Goal: Task Accomplishment & Management: Manage account settings

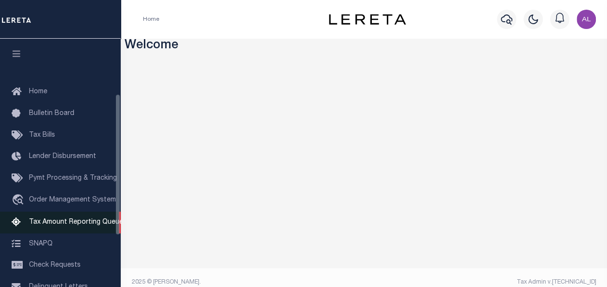
scroll to position [186, 0]
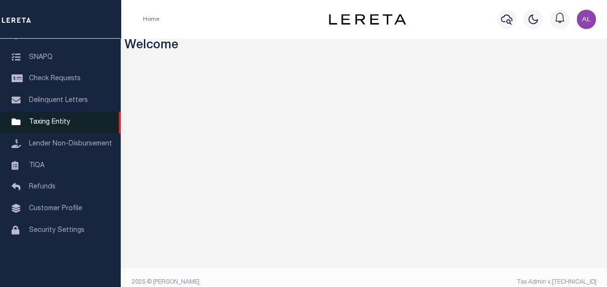
click at [55, 123] on link "Taxing Entity" at bounding box center [60, 122] width 121 height 22
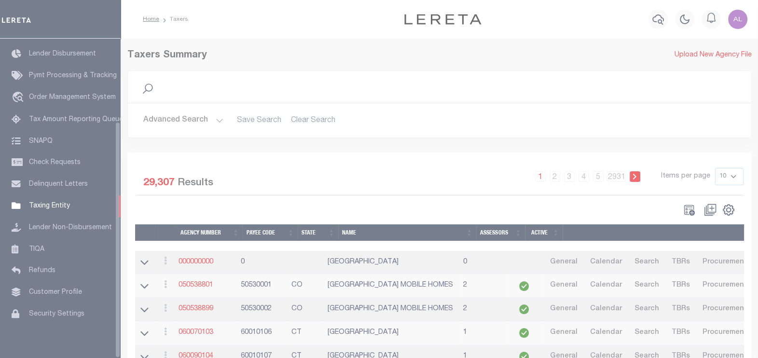
scroll to position [111, 0]
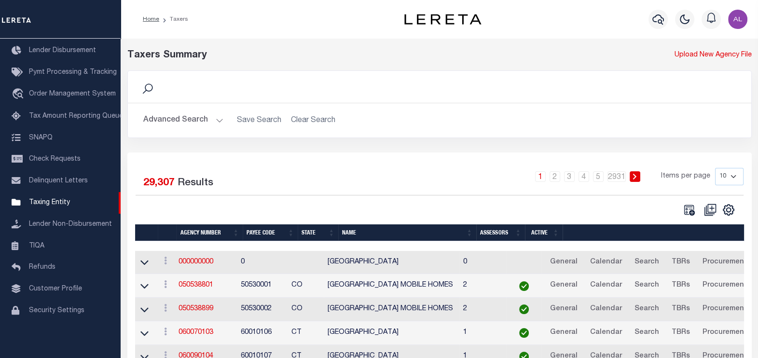
click at [212, 122] on button "Advanced Search" at bounding box center [183, 120] width 80 height 19
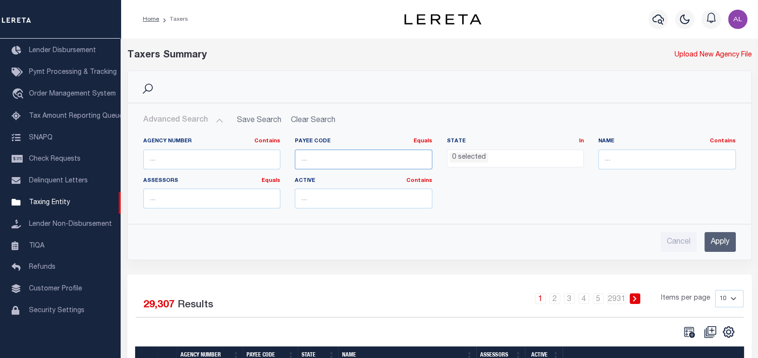
click at [313, 153] on input "number" at bounding box center [364, 160] width 138 height 20
paste input "60020234"
type input "60020234"
click at [717, 238] on input "Apply" at bounding box center [720, 242] width 31 height 20
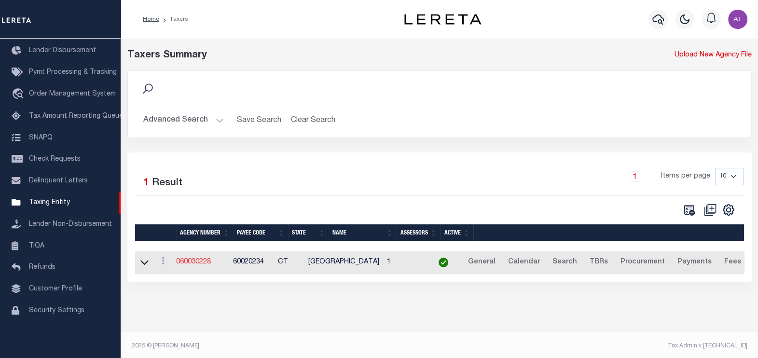
click at [209, 263] on link "060030228" at bounding box center [193, 262] width 35 height 7
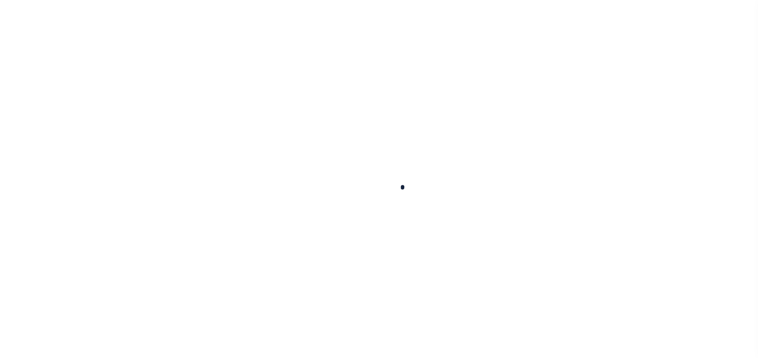
select select
checkbox input "false"
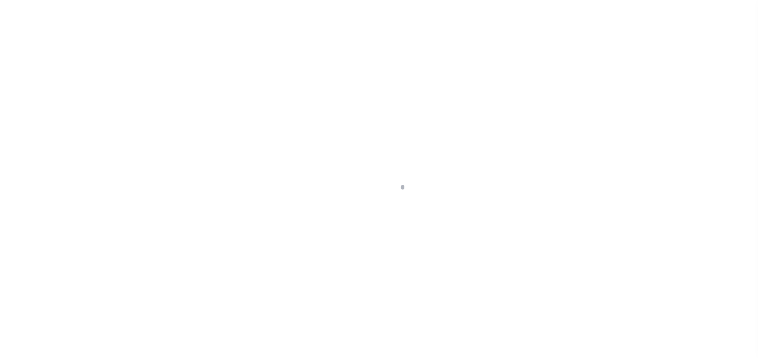
checkbox input "false"
type input "900317018"
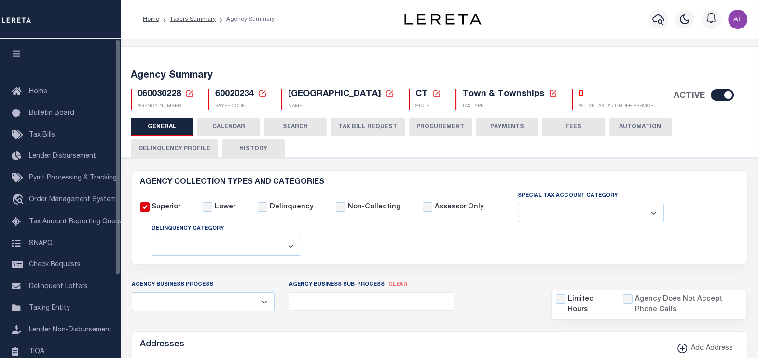
click at [14, 53] on icon "button" at bounding box center [16, 53] width 11 height 9
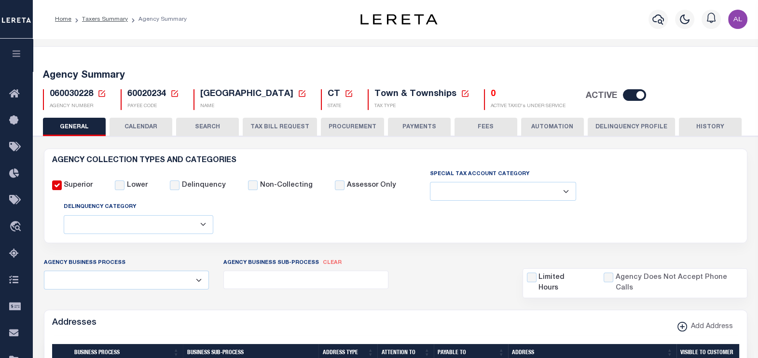
click at [417, 130] on button "PAYMENTS" at bounding box center [419, 127] width 63 height 18
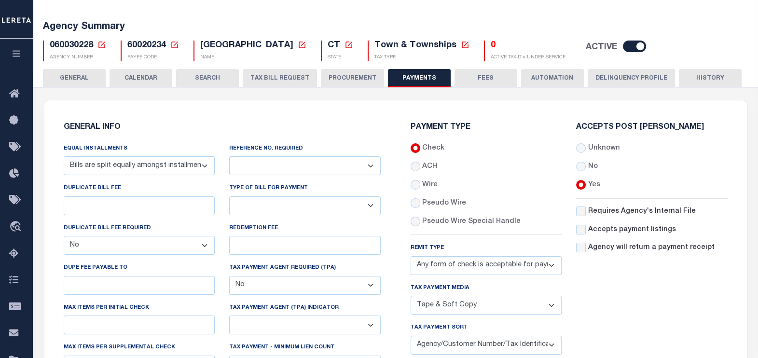
scroll to position [65, 0]
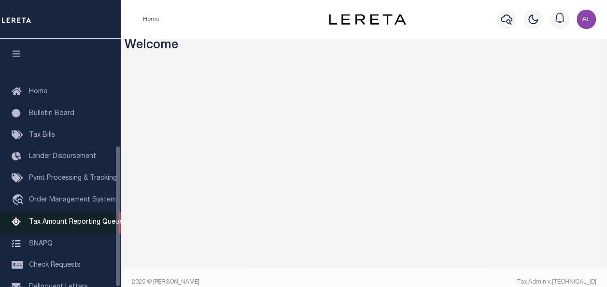
scroll to position [186, 0]
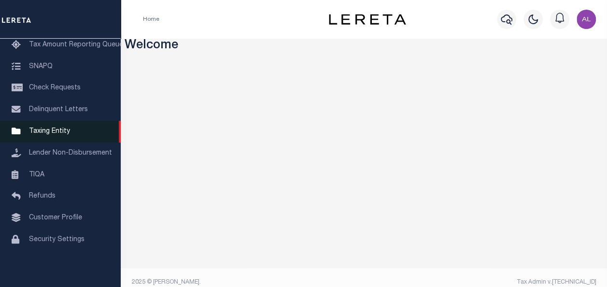
click at [70, 128] on link "Taxing Entity" at bounding box center [60, 132] width 121 height 22
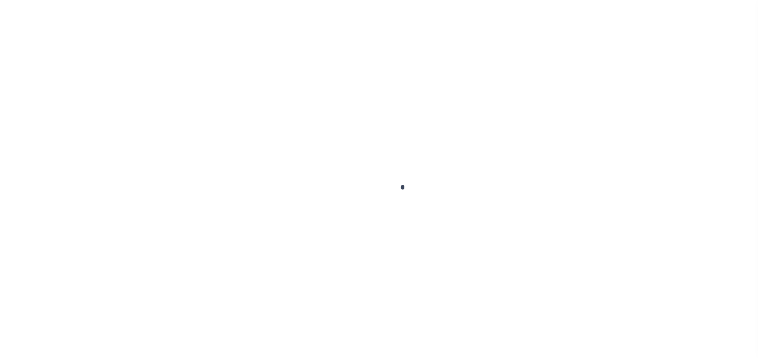
scroll to position [111, 0]
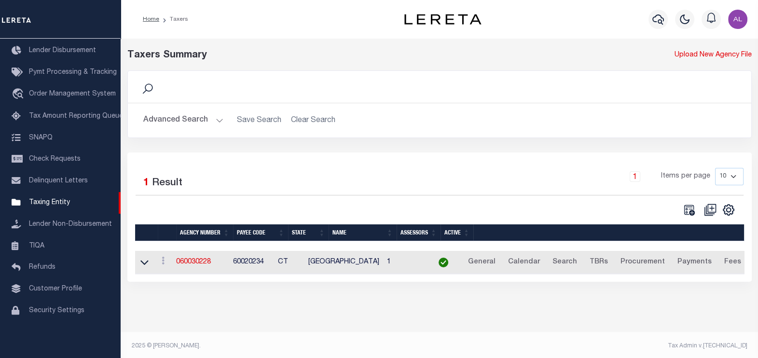
click at [214, 122] on button "Advanced Search" at bounding box center [183, 120] width 80 height 19
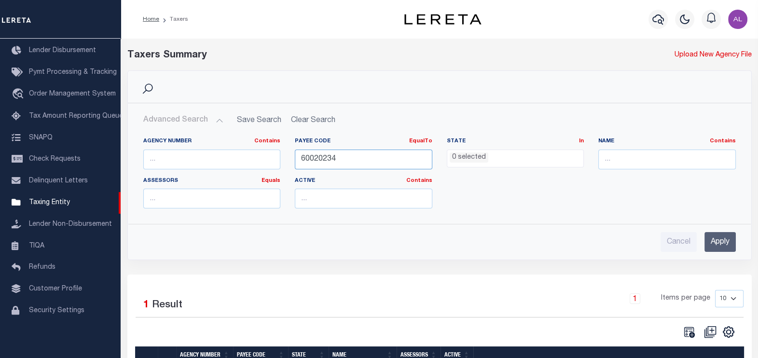
click at [328, 156] on input "60020234" at bounding box center [364, 160] width 138 height 20
paste input "4200703016"
type input "4200703016"
click at [729, 246] on input "Apply" at bounding box center [720, 242] width 31 height 20
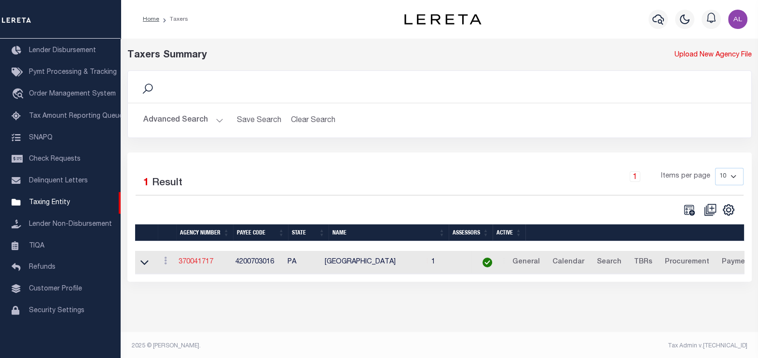
click at [182, 262] on link "370041717" at bounding box center [196, 262] width 35 height 7
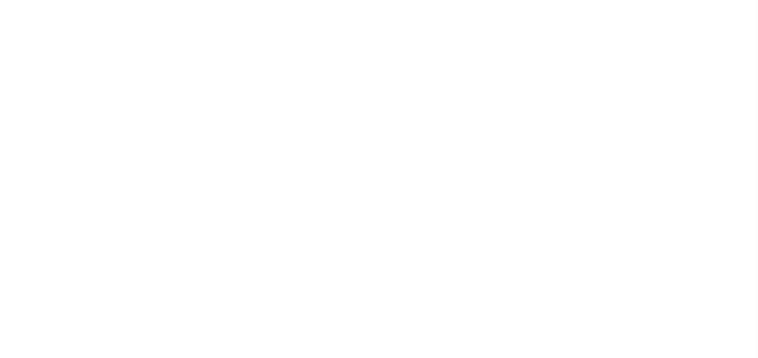
select select
select select "67"
select select "false"
select select "38"
select select "false"
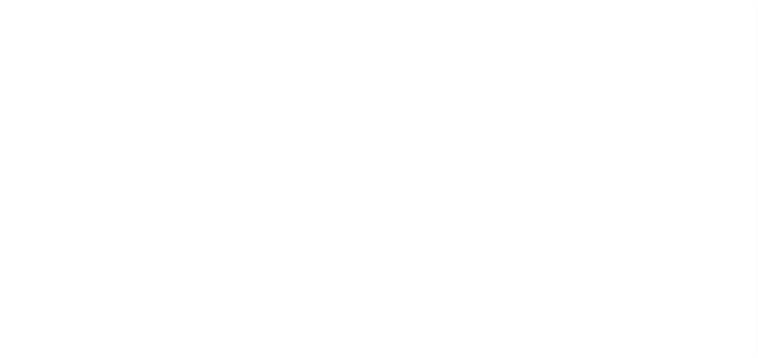
select select "70"
select select "42"
select select "53"
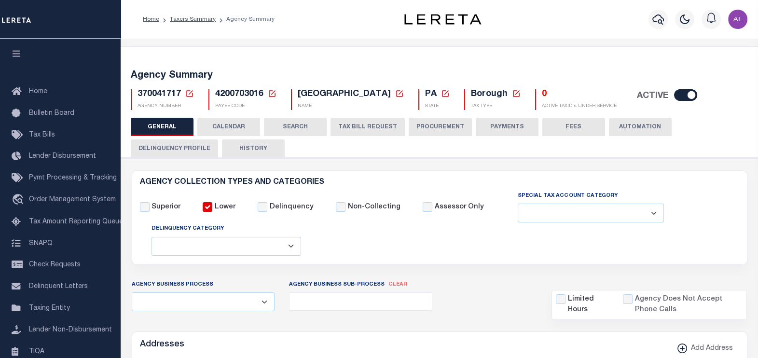
click at [491, 124] on button "PAYMENTS" at bounding box center [507, 127] width 63 height 18
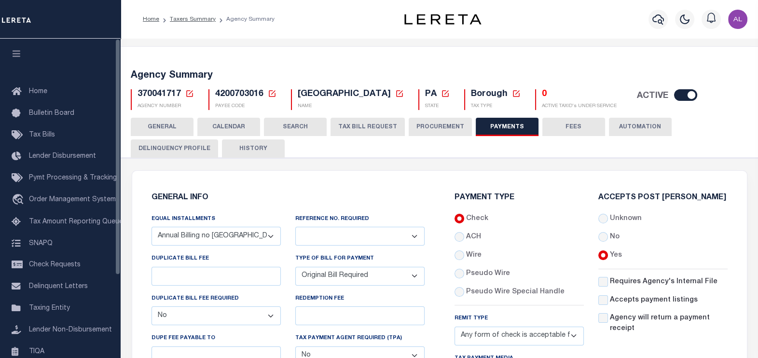
click at [13, 56] on icon "button" at bounding box center [16, 53] width 11 height 9
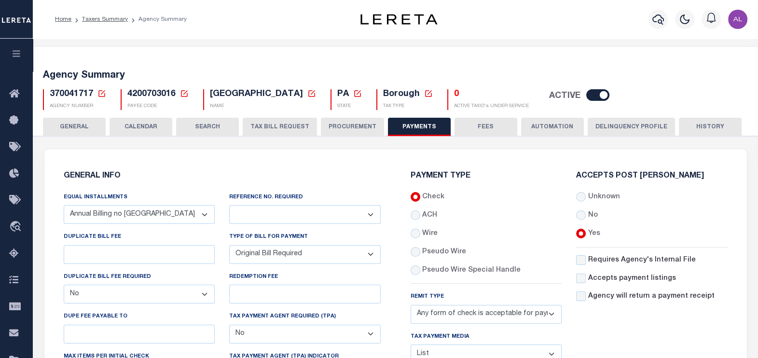
click at [339, 257] on select "Bar-Coded Tax Statement Print Tax Bills from Web. No DBF Required. Memo Bill Or…" at bounding box center [305, 254] width 152 height 19
click at [229, 246] on select "Bar-Coded Tax Statement Print Tax Bills from Web. No DBF Required. Memo Bill Or…" at bounding box center [305, 254] width 152 height 19
click at [179, 96] on h5 "4200703016 Payee Code Cancel Ok" at bounding box center [157, 94] width 61 height 11
click at [181, 95] on icon at bounding box center [184, 93] width 9 height 9
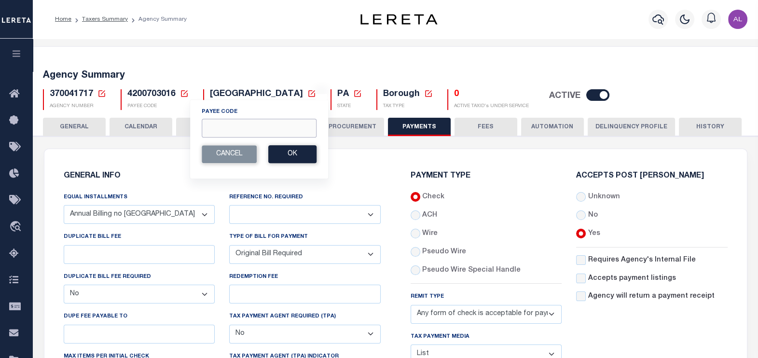
click at [219, 132] on input "Payee Code" at bounding box center [259, 128] width 115 height 19
paste input "60020234"
type input "60020234"
click at [307, 152] on button "Ok" at bounding box center [292, 154] width 48 height 18
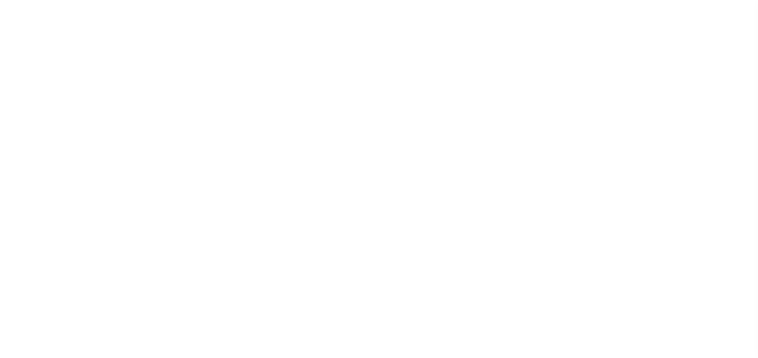
select select "69"
select select "false"
select select "70"
select select "44"
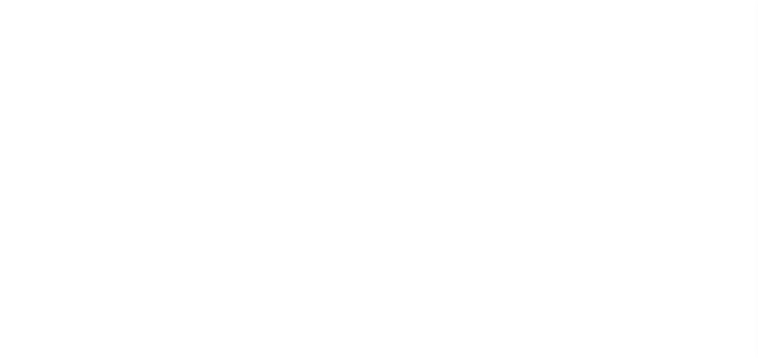
select select "49"
select select "62"
select select "1"
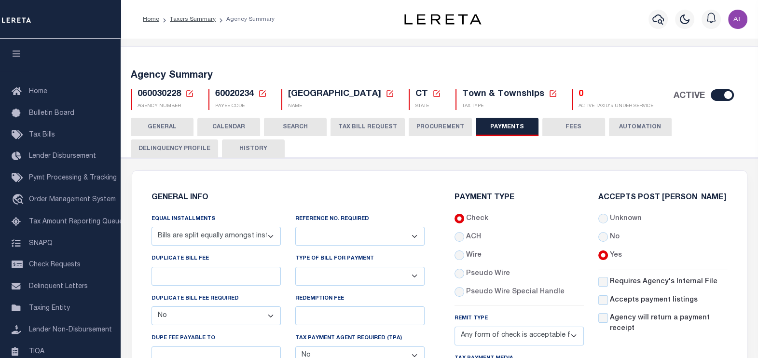
click at [403, 279] on select "Bar-Coded Tax Statement Print Tax Bills from Web. No DBF Required. Memo Bill Or…" at bounding box center [359, 276] width 129 height 19
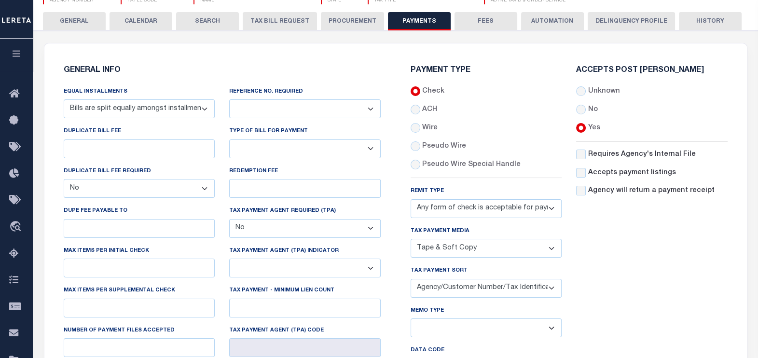
scroll to position [111, 0]
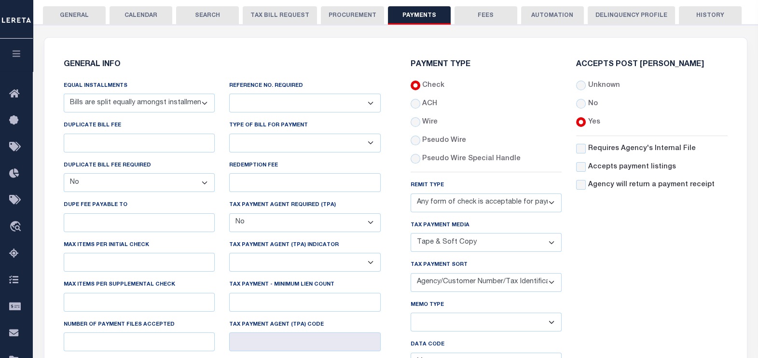
click at [650, 251] on div "Accepts Post [PERSON_NAME] Unknown No Yes" at bounding box center [652, 240] width 166 height 358
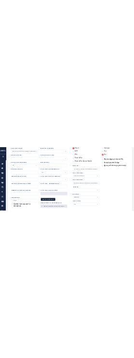
scroll to position [192, 0]
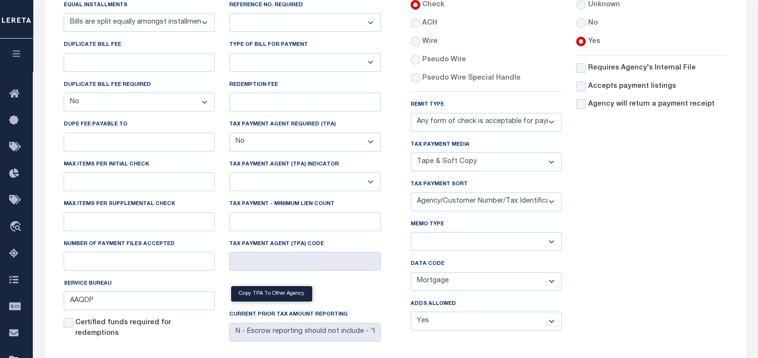
click at [543, 329] on select "Yes No" at bounding box center [487, 321] width 152 height 19
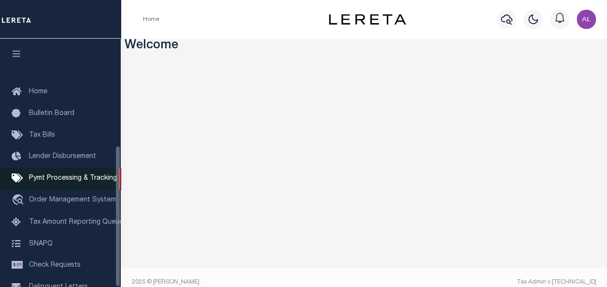
scroll to position [186, 0]
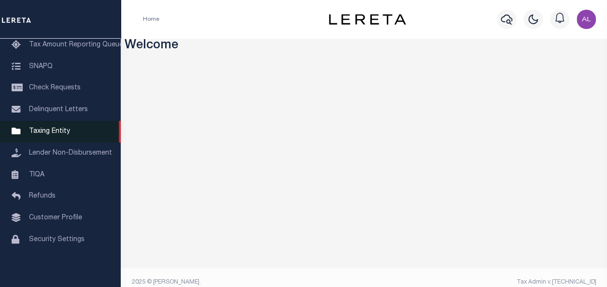
click at [42, 132] on link "Taxing Entity" at bounding box center [60, 132] width 121 height 22
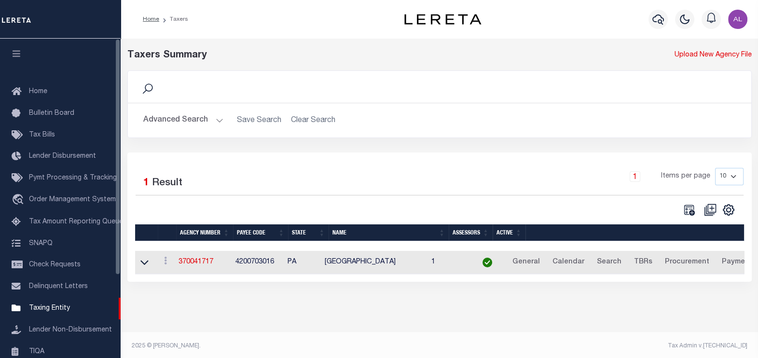
click at [16, 44] on button "button" at bounding box center [16, 55] width 33 height 33
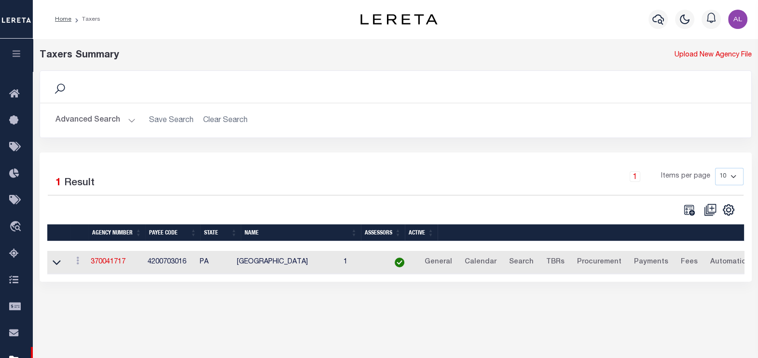
click at [131, 123] on button "Advanced Search" at bounding box center [96, 120] width 80 height 19
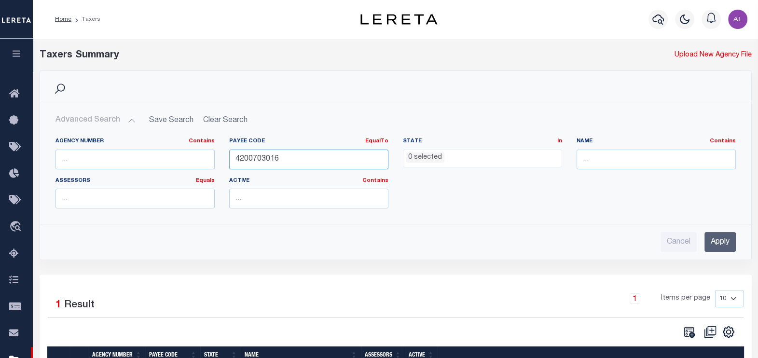
click at [270, 156] on input "4200703016" at bounding box center [308, 160] width 159 height 20
paste input "60020234"
type input "60020234"
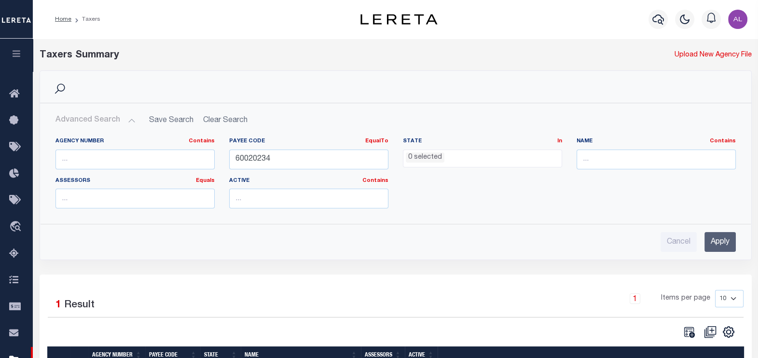
click at [725, 242] on input "Apply" at bounding box center [720, 242] width 31 height 20
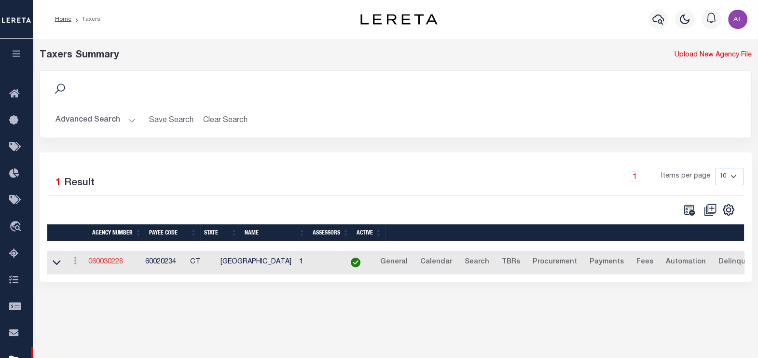
click at [101, 260] on link "060030228" at bounding box center [105, 262] width 35 height 7
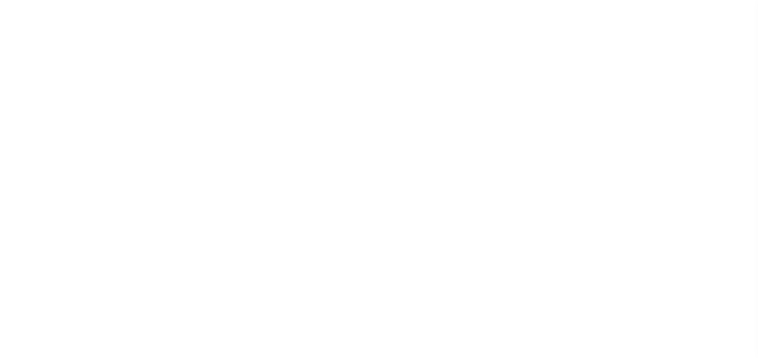
select select
select select "69"
select select "false"
select select "70"
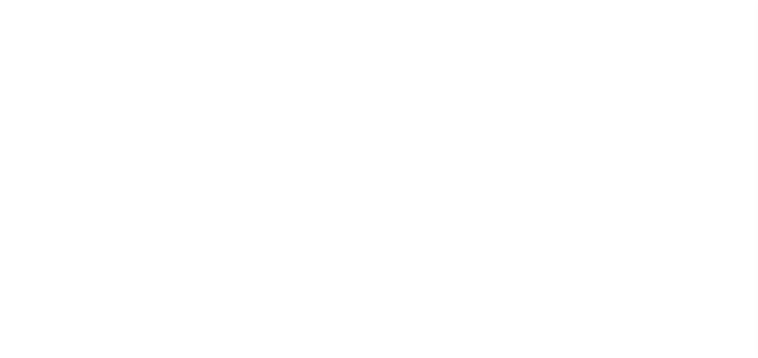
select select "44"
select select "49"
select select "62"
select select "1"
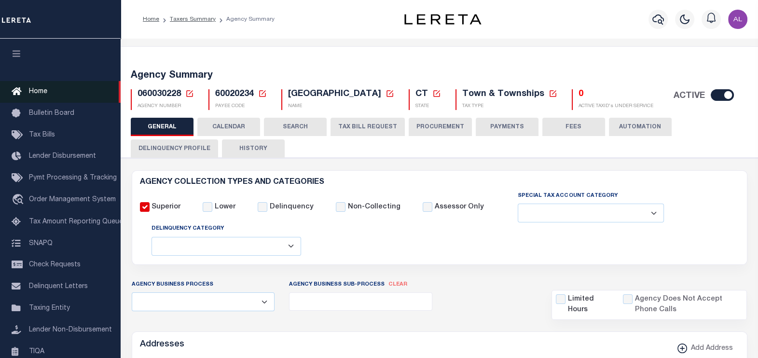
click at [502, 128] on button "PAYMENTS" at bounding box center [507, 127] width 63 height 18
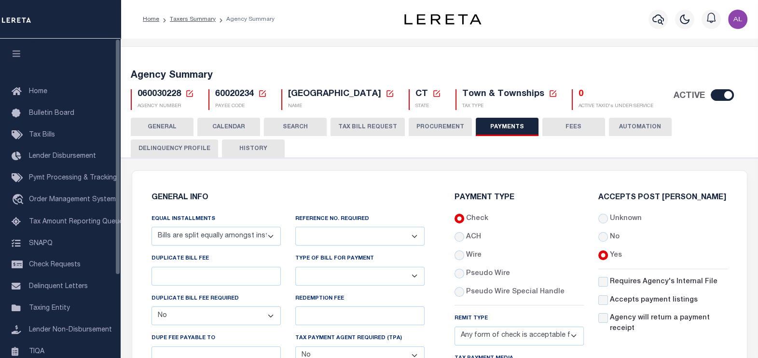
click at [15, 58] on icon "button" at bounding box center [16, 53] width 11 height 9
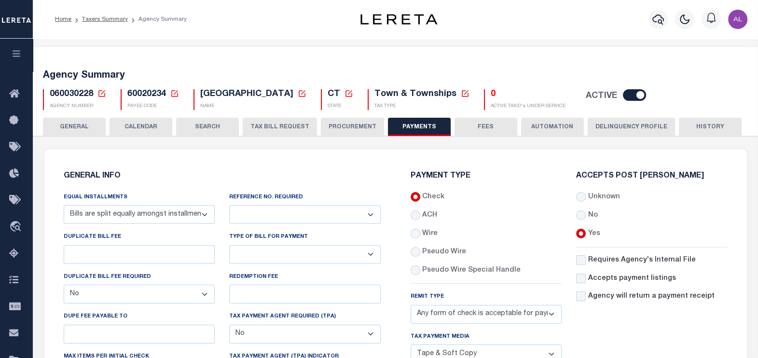
click at [161, 97] on span "60020234" at bounding box center [146, 94] width 39 height 9
click at [170, 92] on icon at bounding box center [174, 93] width 9 height 9
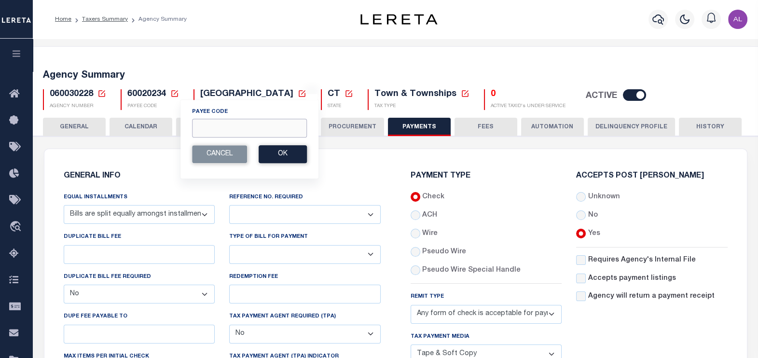
click at [207, 129] on input "Payee Code" at bounding box center [249, 128] width 115 height 19
paste input "5511717007"
type input "5511717007"
click at [279, 162] on button "Ok" at bounding box center [283, 154] width 48 height 18
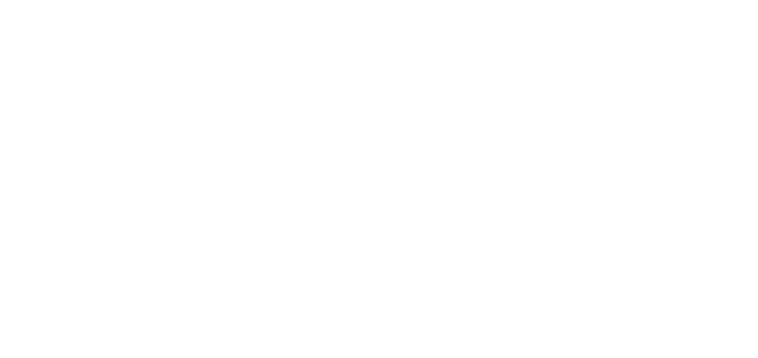
select select "67"
select select "false"
select select "1"
select select "35"
select select "false"
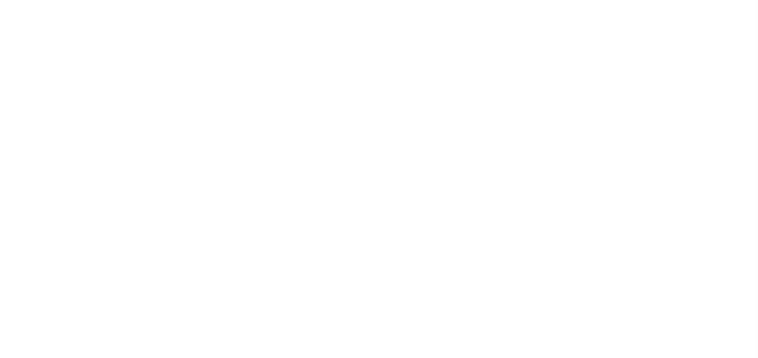
select select "70"
select select "42"
select select "49"
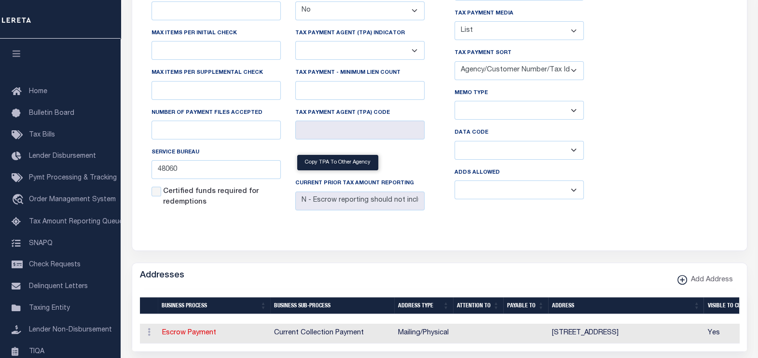
scroll to position [331, 0]
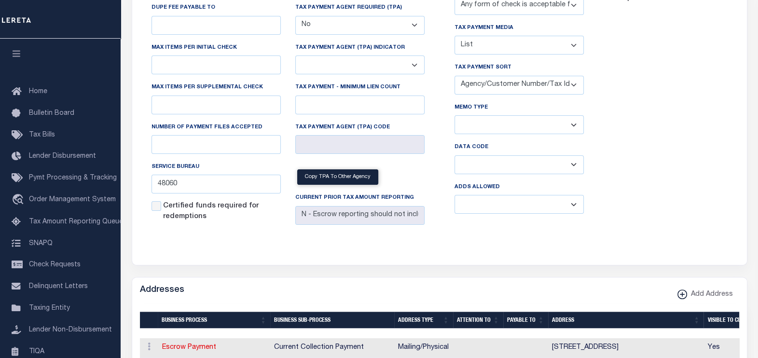
click at [550, 131] on select "Separate Together" at bounding box center [519, 124] width 129 height 19
click at [549, 130] on select "Separate Together" at bounding box center [519, 124] width 129 height 19
click at [620, 139] on div "Accepts Post [PERSON_NAME] Unknown No Yes" at bounding box center [663, 42] width 144 height 358
click at [520, 121] on select "Separate Together" at bounding box center [519, 124] width 129 height 19
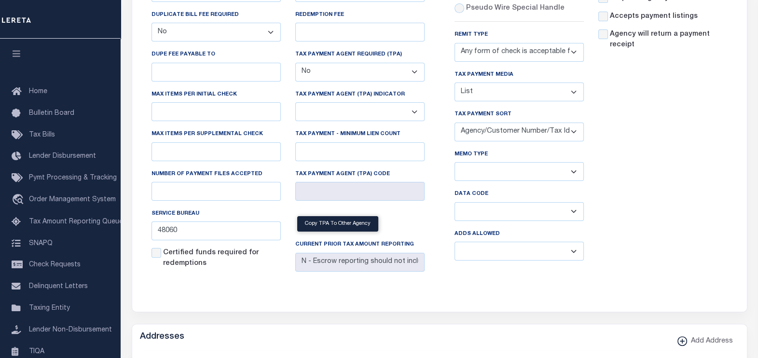
scroll to position [285, 0]
click at [689, 91] on div "Accepts Post [PERSON_NAME] Unknown No Yes" at bounding box center [663, 88] width 144 height 358
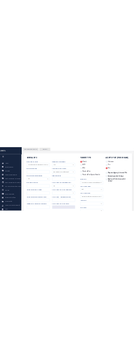
scroll to position [135, 0]
